Goal: Information Seeking & Learning: Find contact information

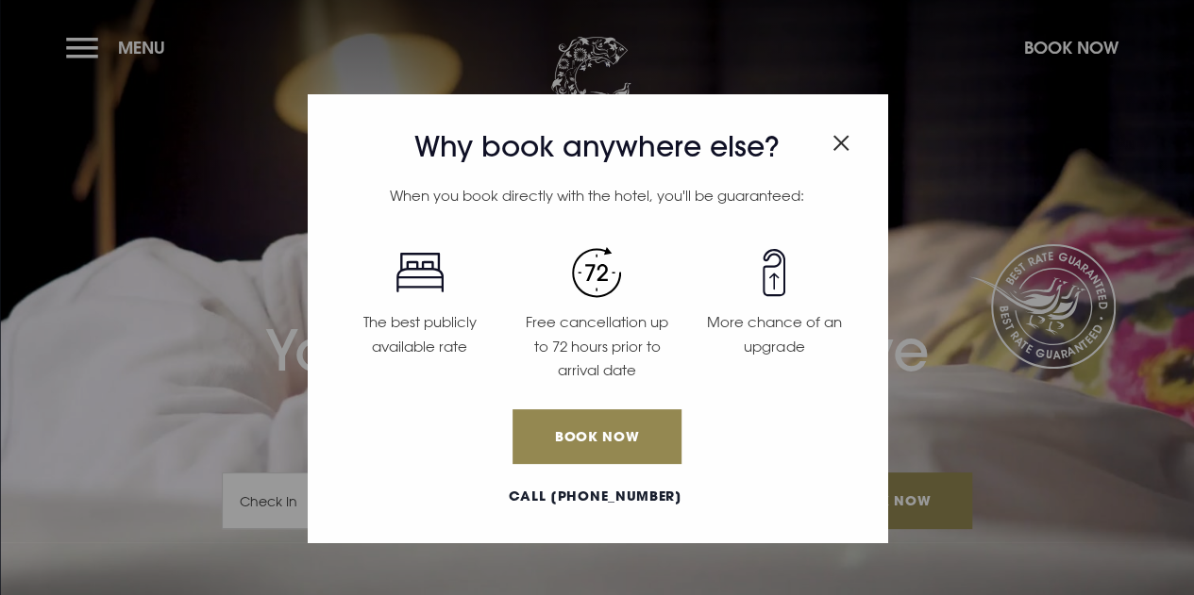
click at [85, 48] on div "Why book anywhere else? When you book directly with the hotel, you'll be guaran…" at bounding box center [597, 297] width 1194 height 595
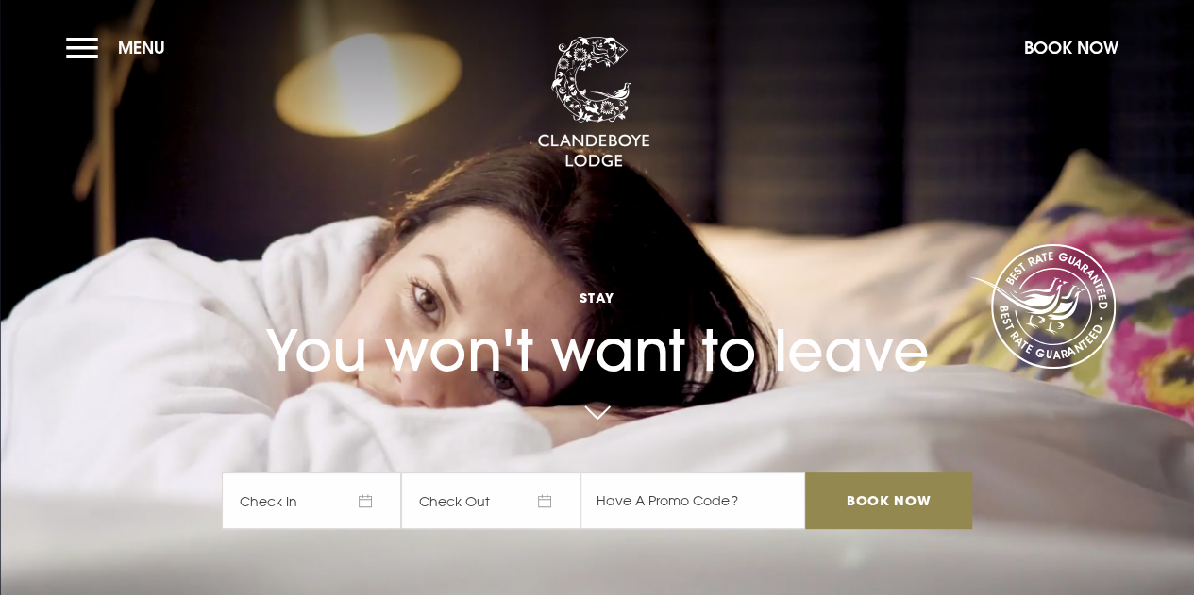
click at [85, 48] on button "Menu" at bounding box center [120, 47] width 109 height 41
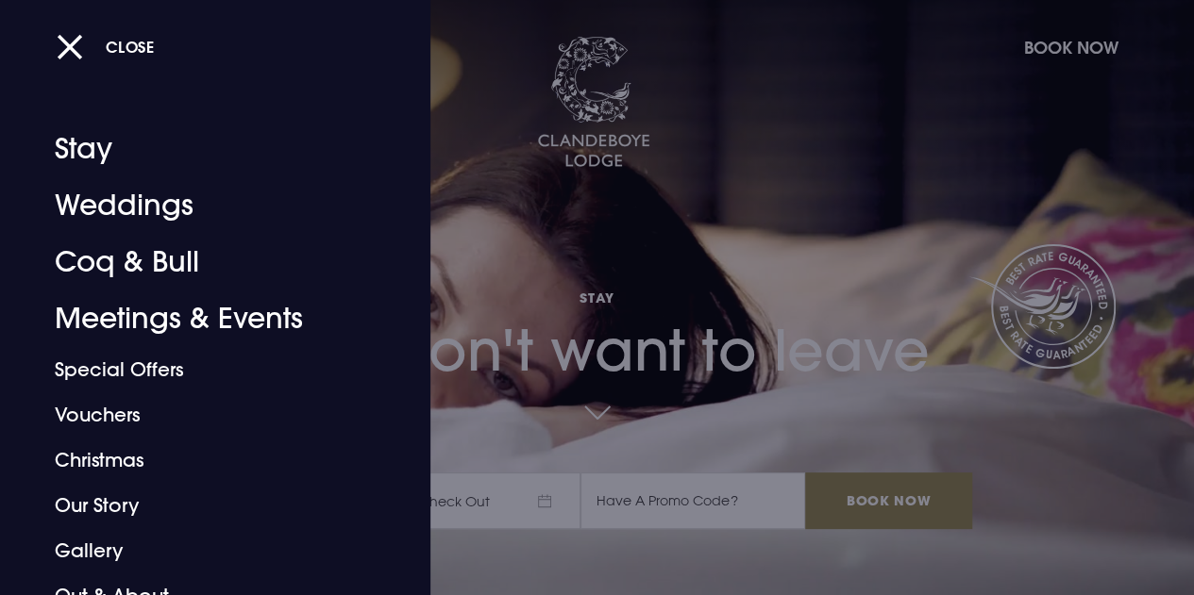
scroll to position [113, 0]
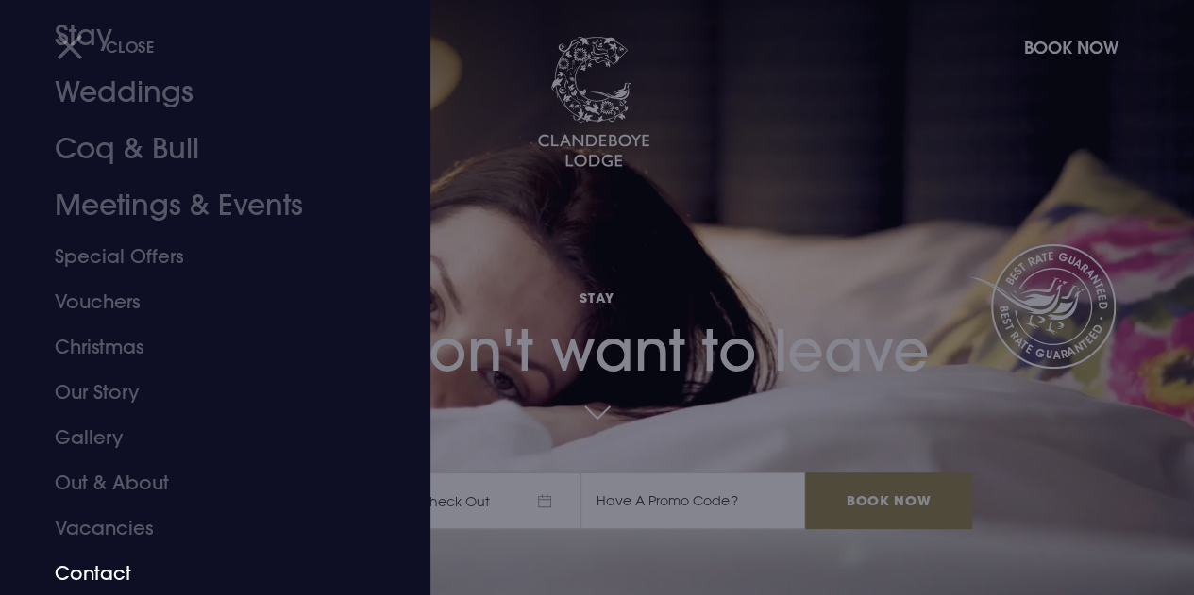
click at [96, 579] on link "Contact" at bounding box center [202, 573] width 295 height 45
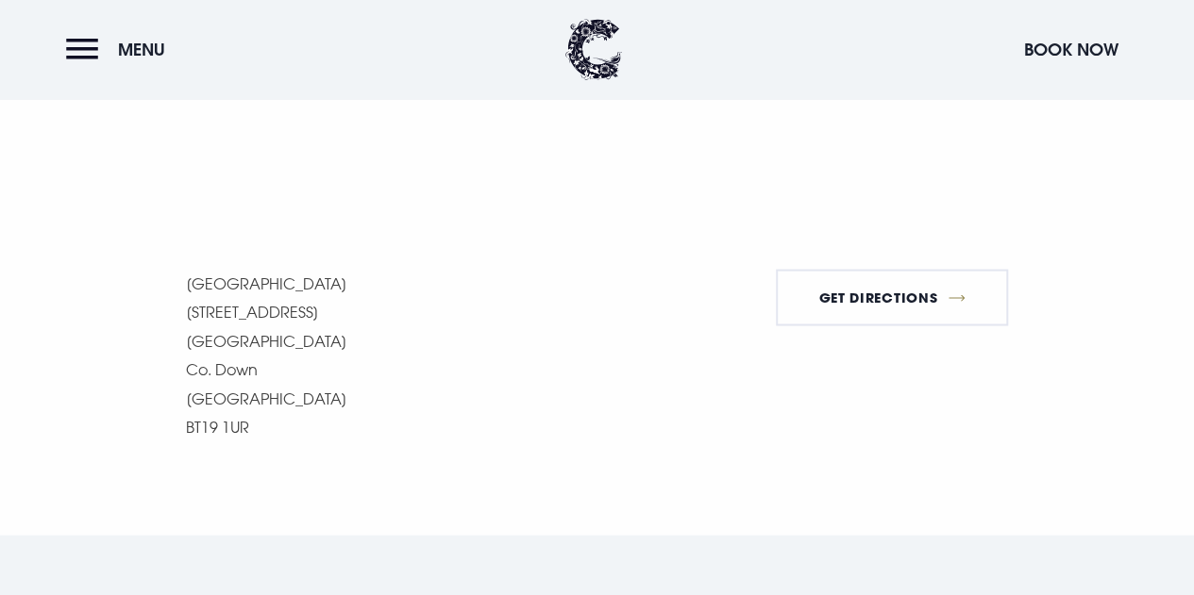
scroll to position [1615, 0]
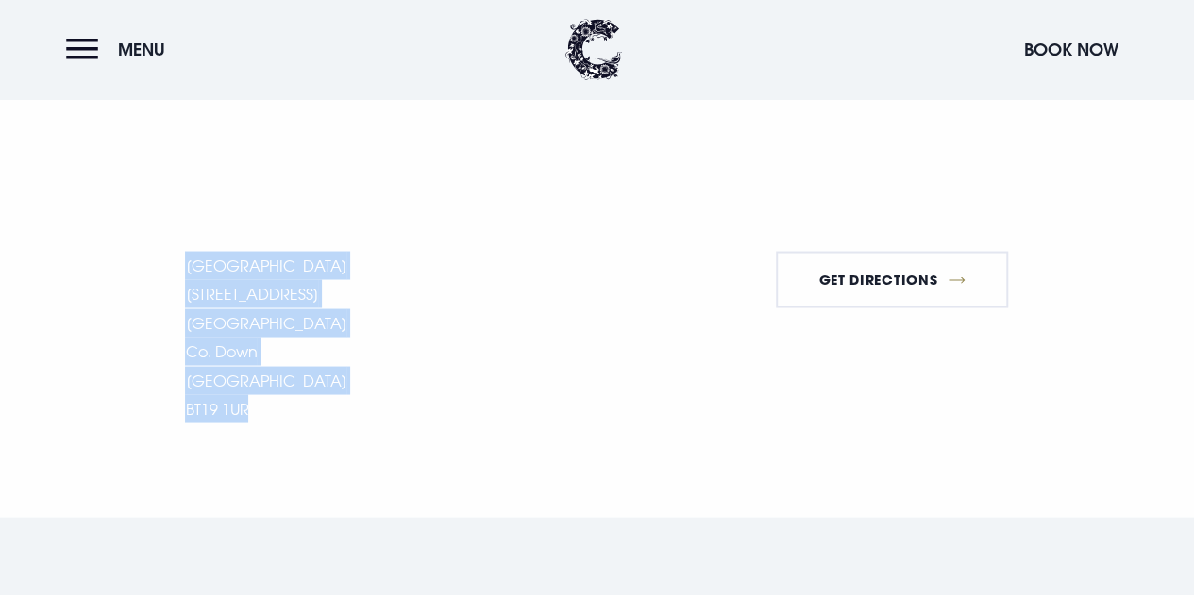
drag, startPoint x: 179, startPoint y: 263, endPoint x: 268, endPoint y: 405, distance: 167.1
copy p "[GEOGRAPHIC_DATA] [STREET_ADDRESS] [STREET_ADDRESS]"
click at [229, 411] on p "[GEOGRAPHIC_DATA] [STREET_ADDRESS] [STREET_ADDRESS]" at bounding box center [265, 337] width 161 height 172
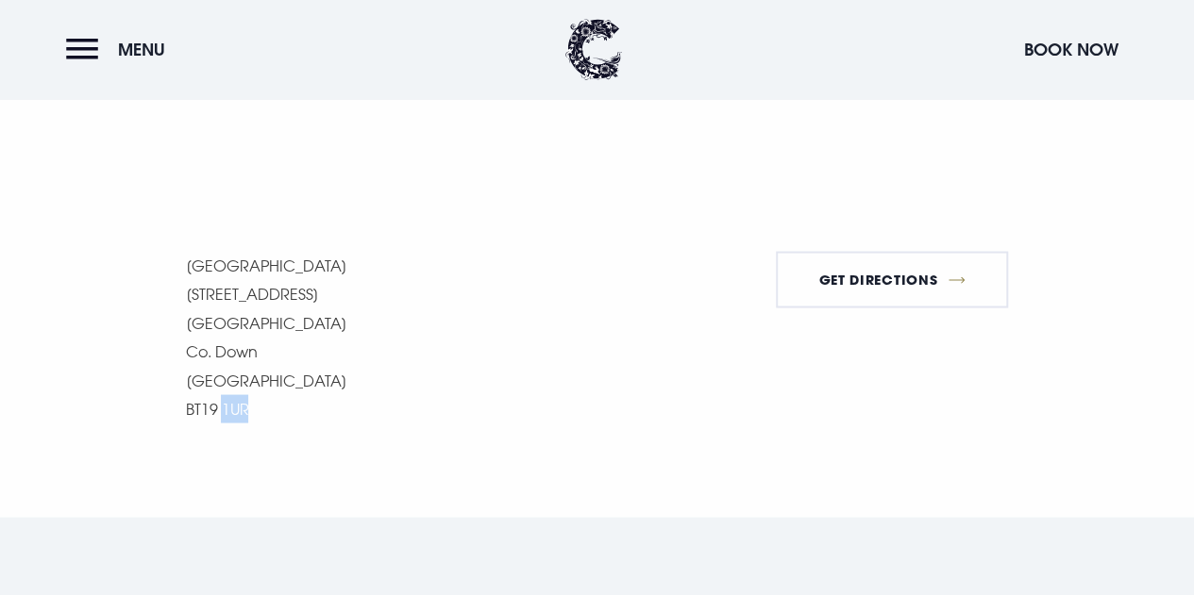
click at [229, 411] on p "[GEOGRAPHIC_DATA] [STREET_ADDRESS] [STREET_ADDRESS]" at bounding box center [265, 337] width 161 height 172
copy div "BT19 1UR"
